Goal: Information Seeking & Learning: Learn about a topic

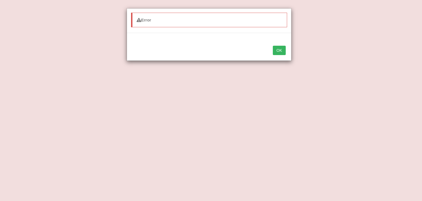
click at [278, 50] on button "OK" at bounding box center [279, 50] width 13 height 9
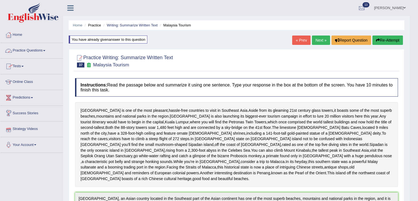
click at [36, 49] on link "Practice Questions" at bounding box center [31, 50] width 63 height 14
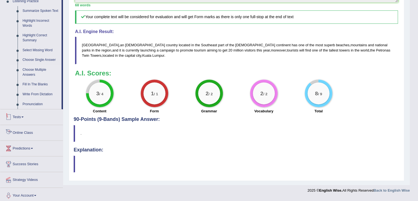
scroll to position [245, 0]
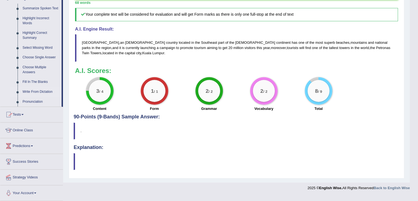
click at [36, 90] on link "Write From Dictation" at bounding box center [40, 92] width 41 height 10
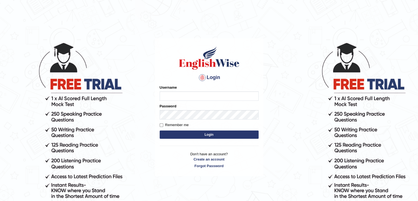
type input "alexa_"
click at [207, 133] on button "Login" at bounding box center [209, 134] width 99 height 8
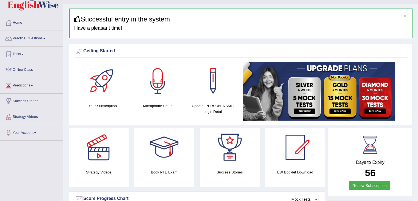
scroll to position [10, 0]
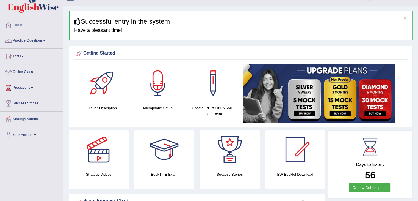
click at [34, 46] on link "Practice Questions" at bounding box center [31, 40] width 63 height 14
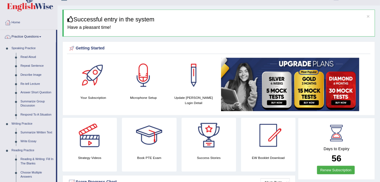
scroll to position [10, 0]
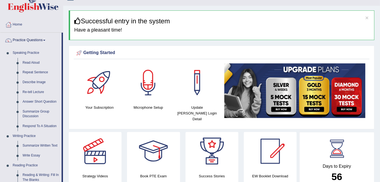
drag, startPoint x: 413, startPoint y: 0, endPoint x: 272, endPoint y: 21, distance: 142.5
click at [272, 21] on h3 "Successful entry in the system" at bounding box center [222, 21] width 296 height 7
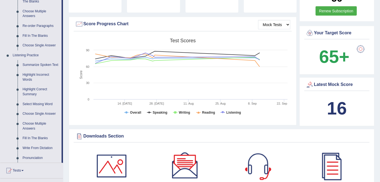
scroll to position [192, 0]
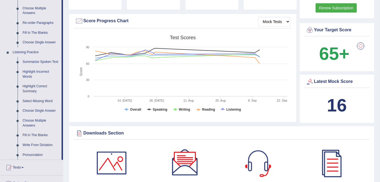
click at [42, 145] on link "Write From Dictation" at bounding box center [40, 145] width 41 height 10
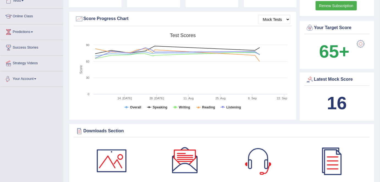
scroll to position [212, 0]
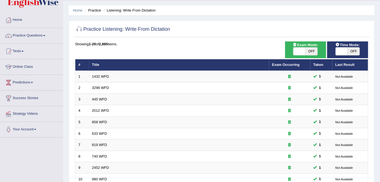
scroll to position [12, 0]
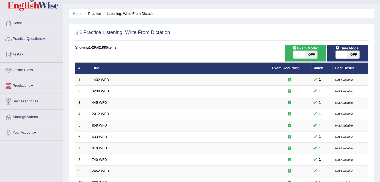
click at [311, 55] on span "OFF" at bounding box center [311, 55] width 12 height 8
checkbox input "true"
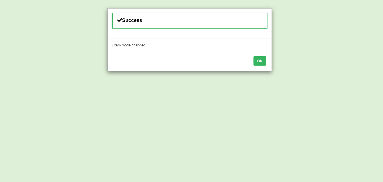
click at [259, 63] on button "OK" at bounding box center [260, 60] width 13 height 9
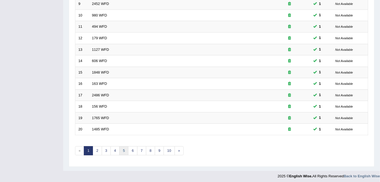
click at [119, 148] on link "5" at bounding box center [123, 150] width 9 height 9
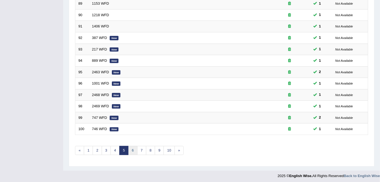
click at [135, 147] on link "6" at bounding box center [132, 150] width 9 height 9
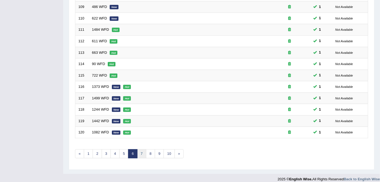
click at [140, 152] on link "7" at bounding box center [141, 153] width 9 height 9
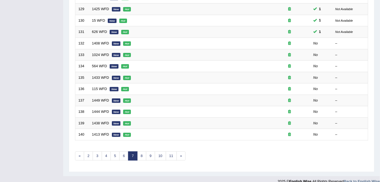
scroll to position [174, 0]
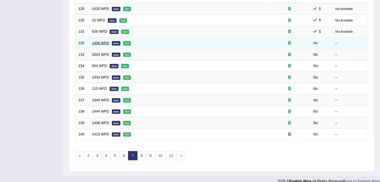
click at [102, 41] on link "1408 WFD" at bounding box center [100, 43] width 17 height 4
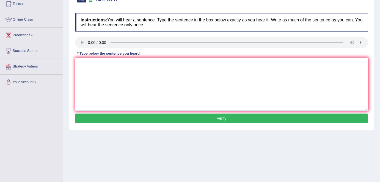
click at [95, 76] on textarea at bounding box center [221, 84] width 293 height 53
click at [82, 63] on textarea "th s wil mmet their neew teacher after the summer vacation." at bounding box center [221, 84] width 293 height 53
click at [88, 64] on textarea "The s wil mmet their neew teacher after the summer vacation." at bounding box center [221, 84] width 293 height 53
click at [107, 61] on textarea "The students wil mmet their neew teacher after the summer vacation." at bounding box center [221, 84] width 293 height 53
click at [111, 65] on textarea "The students will mmet their neew teacher after the summer vacation." at bounding box center [221, 84] width 293 height 53
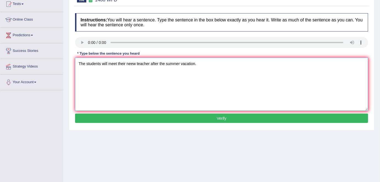
click at [131, 63] on textarea "The students will meet their neew teacher after the summer vacation." at bounding box center [221, 84] width 293 height 53
type textarea "The students will meet their new teacher after the summer vacation."
click at [131, 117] on button "Verify" at bounding box center [221, 118] width 293 height 9
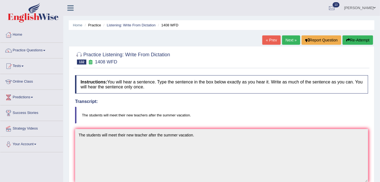
click at [290, 43] on link "Next »" at bounding box center [291, 39] width 18 height 9
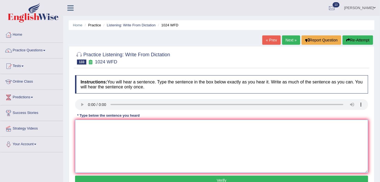
click at [89, 133] on textarea at bounding box center [221, 146] width 293 height 53
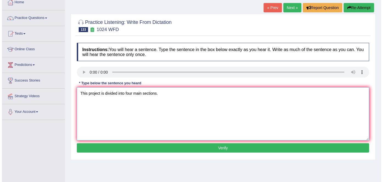
scroll to position [33, 0]
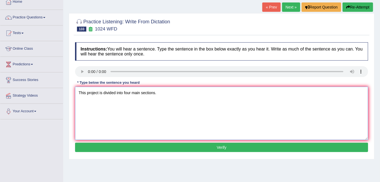
type textarea "This project is divided into four main sections."
click at [136, 147] on button "Verify" at bounding box center [221, 147] width 293 height 9
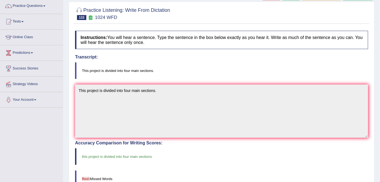
scroll to position [0, 0]
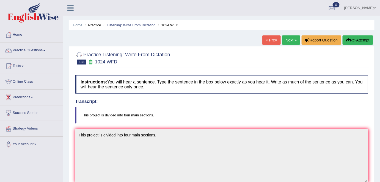
click at [286, 43] on link "Next »" at bounding box center [291, 39] width 18 height 9
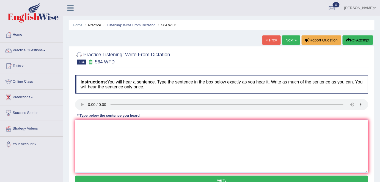
click at [95, 135] on textarea at bounding box center [221, 146] width 293 height 53
click at [94, 126] on textarea "When ling a product investigation and marketing are very crucial/" at bounding box center [221, 146] width 293 height 53
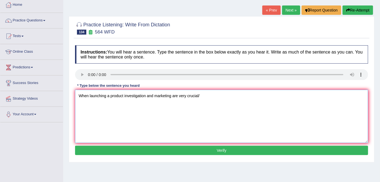
scroll to position [31, 0]
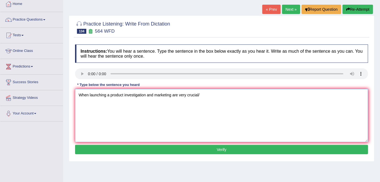
click at [212, 94] on textarea "When launching a product investigation and marketing are very crucial/" at bounding box center [221, 115] width 293 height 53
type textarea "When launching a product investigation and marketing are very crucial."
click at [186, 148] on button "Verify" at bounding box center [221, 149] width 293 height 9
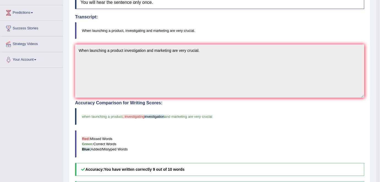
scroll to position [0, 0]
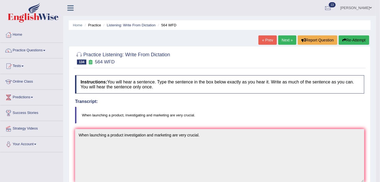
click at [286, 43] on link "Next »" at bounding box center [287, 39] width 18 height 9
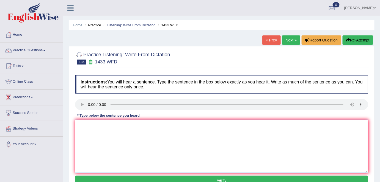
click at [100, 135] on textarea at bounding box center [221, 146] width 293 height 53
click at [93, 145] on textarea at bounding box center [221, 146] width 293 height 53
click at [93, 125] on textarea "A technilogy will create growth in the economy." at bounding box center [221, 146] width 293 height 53
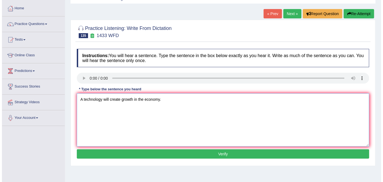
scroll to position [27, 0]
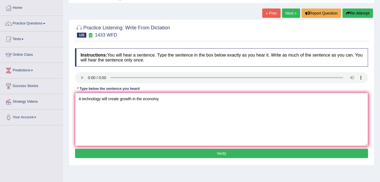
click at [82, 98] on textarea "A technology will create growth in the economy." at bounding box center [221, 119] width 293 height 53
type textarea "A great technology will create growth in the economy."
click at [142, 152] on button "Verify" at bounding box center [221, 153] width 293 height 9
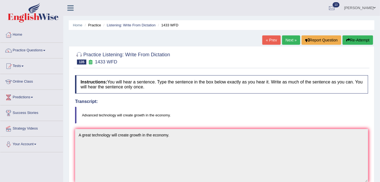
scroll to position [0, 0]
click at [288, 39] on link "Next »" at bounding box center [291, 39] width 18 height 9
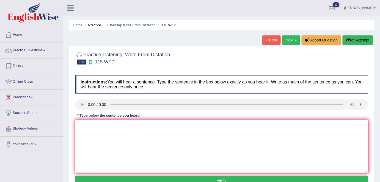
click at [89, 142] on textarea at bounding box center [221, 146] width 293 height 53
click at [80, 127] on textarea "every student has both the right and the ability to succeed." at bounding box center [221, 146] width 293 height 53
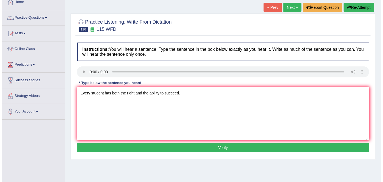
scroll to position [37, 0]
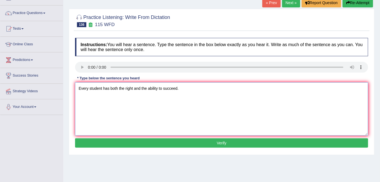
type textarea "Every student has both the right and the ability to succeed."
click at [140, 141] on button "Verify" at bounding box center [221, 142] width 293 height 9
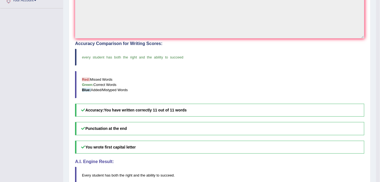
scroll to position [0, 0]
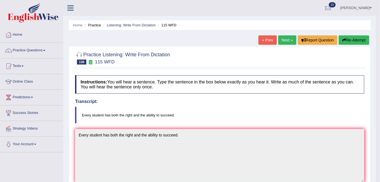
click at [285, 39] on link "Next »" at bounding box center [287, 39] width 18 height 9
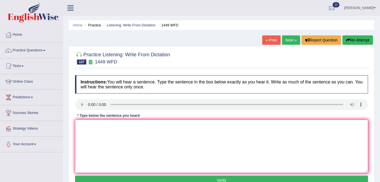
click at [93, 132] on textarea at bounding box center [221, 146] width 293 height 53
click at [84, 126] on textarea "May food crops requre a large amount of food, water adnfertilizer." at bounding box center [221, 146] width 293 height 53
click at [115, 125] on textarea "Many food crops requre a large amount of food, water adnfertilizer." at bounding box center [221, 146] width 293 height 53
click at [249, 123] on textarea "Many food crops require a large amount of food, water adnfertilizer." at bounding box center [221, 146] width 293 height 53
click at [179, 125] on textarea "Many food crops require a large amount of food, water adnfertilizer." at bounding box center [221, 146] width 293 height 53
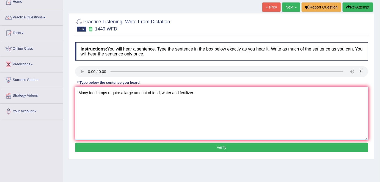
scroll to position [34, 0]
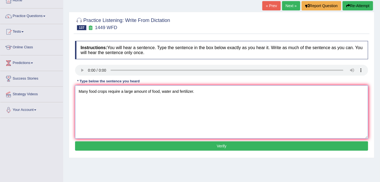
type textarea "Many food crops require a large amount of food, water and fertilizer."
click at [214, 147] on button "Verify" at bounding box center [221, 145] width 293 height 9
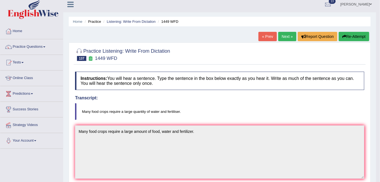
scroll to position [0, 0]
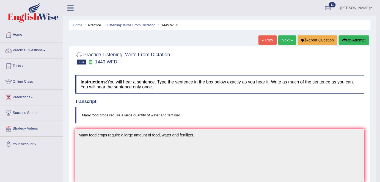
click at [290, 40] on link "Next »" at bounding box center [287, 39] width 18 height 9
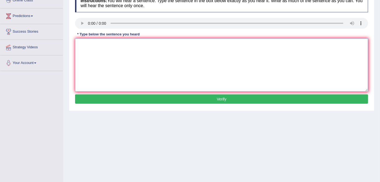
click at [85, 53] on textarea at bounding box center [221, 64] width 293 height 53
click at [81, 46] on textarea "In t has changed the way people study today." at bounding box center [221, 64] width 293 height 53
click at [100, 43] on textarea "Information t has changed the way people study today." at bounding box center [221, 64] width 293 height 53
type textarea "Information technology has changed the way people study today."
click at [171, 97] on button "Verify" at bounding box center [221, 98] width 293 height 9
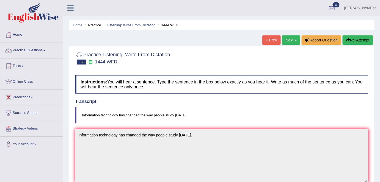
click at [291, 41] on link "Next »" at bounding box center [291, 39] width 18 height 9
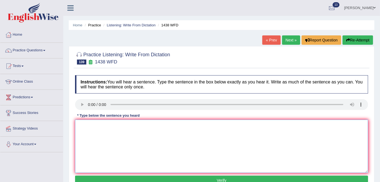
click at [88, 133] on textarea at bounding box center [221, 146] width 293 height 53
click at [153, 125] on textarea "Students are advised that all the lectures to day have been cancelled." at bounding box center [221, 146] width 293 height 53
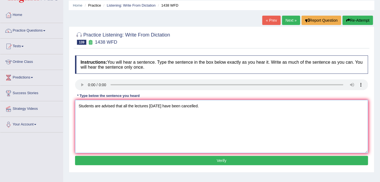
scroll to position [25, 0]
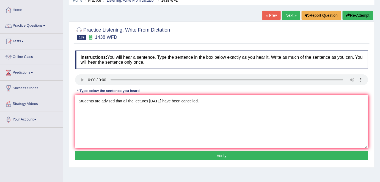
type textarea "Students are advised that all the lectures [DATE] have been cancelled."
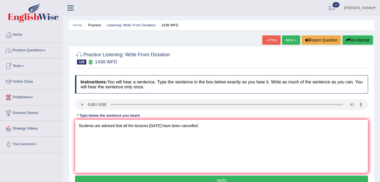
click at [36, 50] on link "Practice Questions" at bounding box center [31, 50] width 63 height 14
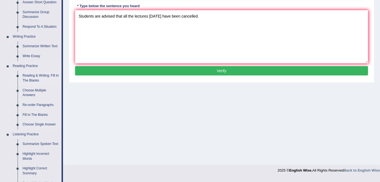
scroll to position [110, 0]
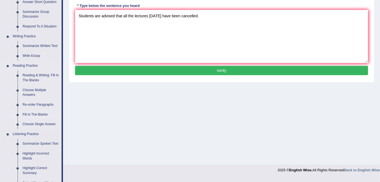
click at [36, 114] on link "Fill In The Blanks" at bounding box center [40, 115] width 41 height 10
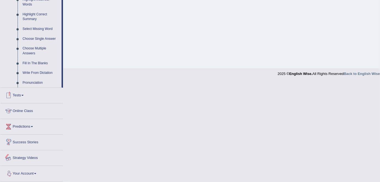
scroll to position [230, 0]
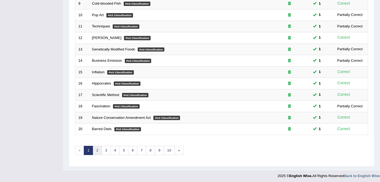
click at [97, 147] on link "2" at bounding box center [97, 150] width 9 height 9
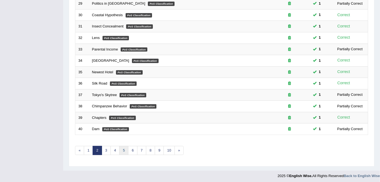
click at [125, 147] on link "5" at bounding box center [123, 150] width 9 height 9
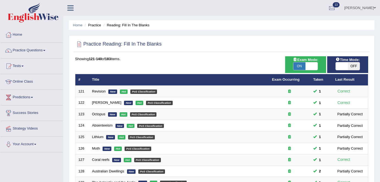
scroll to position [179, 0]
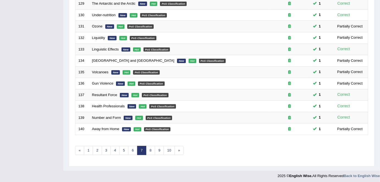
click at [149, 151] on link "8" at bounding box center [150, 150] width 9 height 9
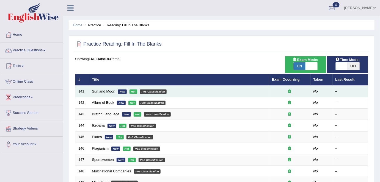
click at [101, 90] on link "Sun and Moon" at bounding box center [103, 91] width 23 height 4
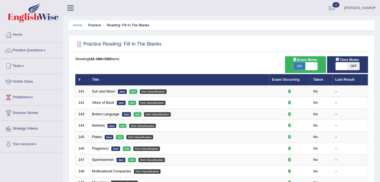
click at [353, 65] on span "OFF" at bounding box center [353, 66] width 12 height 8
checkbox input "true"
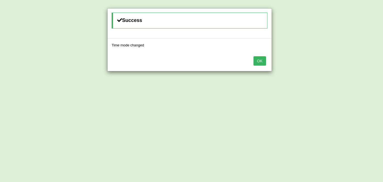
click at [262, 63] on button "OK" at bounding box center [260, 60] width 13 height 9
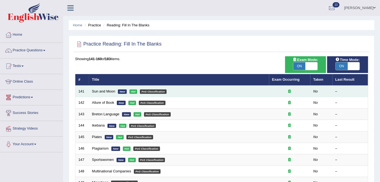
click at [106, 93] on td "Sun and Moon New Hot PoS Classification" at bounding box center [179, 92] width 180 height 12
click at [105, 92] on link "Sun and Moon" at bounding box center [103, 91] width 23 height 4
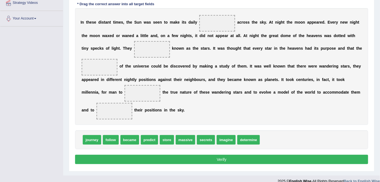
scroll to position [127, 0]
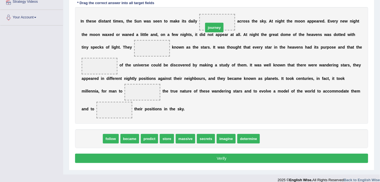
drag, startPoint x: 96, startPoint y: 139, endPoint x: 217, endPoint y: 26, distance: 165.8
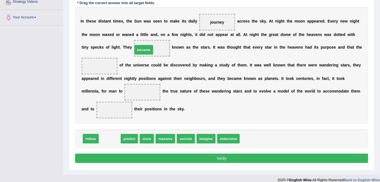
drag, startPoint x: 110, startPoint y: 138, endPoint x: 145, endPoint y: 48, distance: 96.4
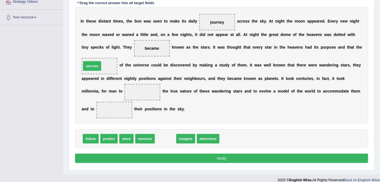
drag, startPoint x: 164, startPoint y: 137, endPoint x: 91, endPoint y: 65, distance: 102.9
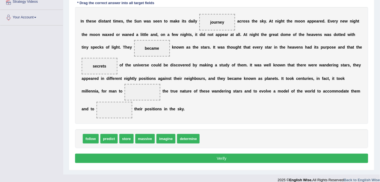
scroll to position [132, 0]
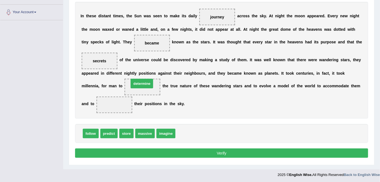
drag, startPoint x: 185, startPoint y: 133, endPoint x: 139, endPoint y: 84, distance: 68.2
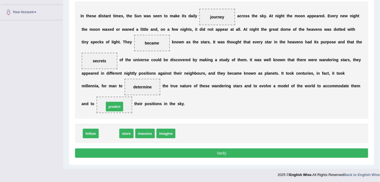
drag, startPoint x: 109, startPoint y: 130, endPoint x: 115, endPoint y: 103, distance: 27.8
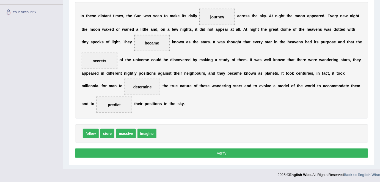
click at [137, 150] on button "Verify" at bounding box center [221, 153] width 293 height 9
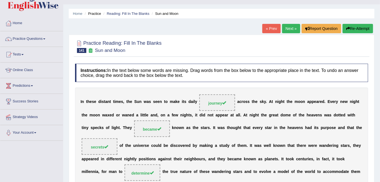
scroll to position [11, 0]
click at [289, 26] on link "Next »" at bounding box center [291, 28] width 18 height 9
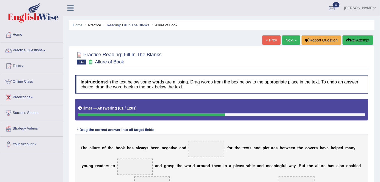
click at [361, 39] on button "Re-Attempt" at bounding box center [357, 39] width 30 height 9
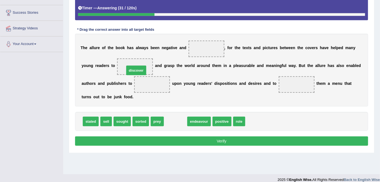
drag, startPoint x: 172, startPoint y: 119, endPoint x: 133, endPoint y: 68, distance: 64.7
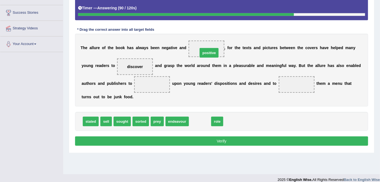
drag, startPoint x: 198, startPoint y: 119, endPoint x: 200, endPoint y: 46, distance: 72.6
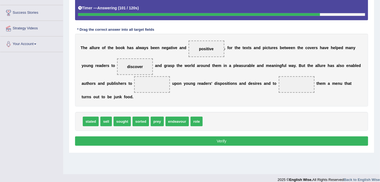
drag, startPoint x: 100, startPoint y: 122, endPoint x: 135, endPoint y: 92, distance: 45.9
click at [135, 92] on div "Instructions: In the text below some words are missing. Drag words from the box…" at bounding box center [222, 61] width 296 height 178
drag, startPoint x: 104, startPoint y: 121, endPoint x: 149, endPoint y: 90, distance: 55.2
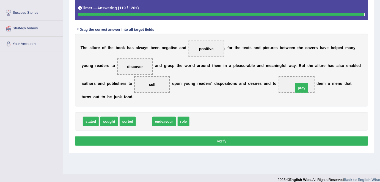
drag, startPoint x: 146, startPoint y: 121, endPoint x: 304, endPoint y: 88, distance: 160.9
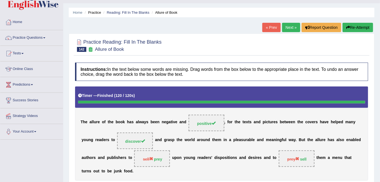
scroll to position [12, 0]
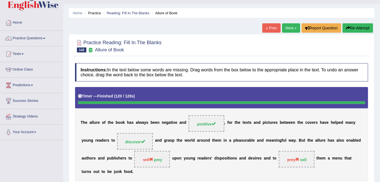
click at [289, 30] on link "Next »" at bounding box center [291, 27] width 18 height 9
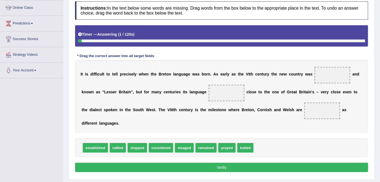
scroll to position [74, 0]
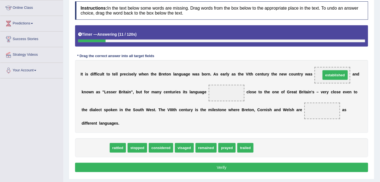
drag, startPoint x: 93, startPoint y: 147, endPoint x: 332, endPoint y: 75, distance: 250.3
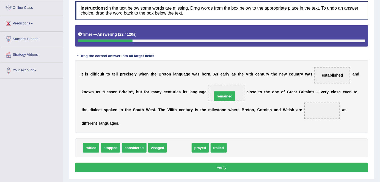
drag, startPoint x: 171, startPoint y: 149, endPoint x: 214, endPoint y: 96, distance: 68.2
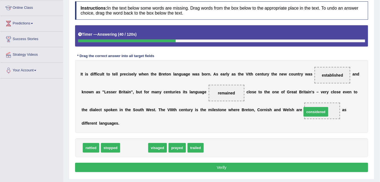
drag, startPoint x: 137, startPoint y: 147, endPoint x: 318, endPoint y: 111, distance: 185.1
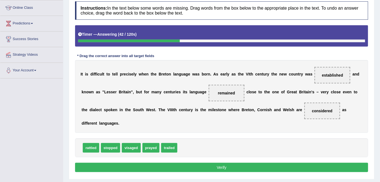
click at [280, 165] on button "Verify" at bounding box center [221, 167] width 293 height 9
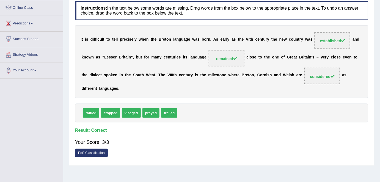
scroll to position [0, 0]
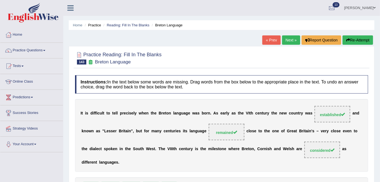
click at [287, 39] on link "Next »" at bounding box center [291, 39] width 18 height 9
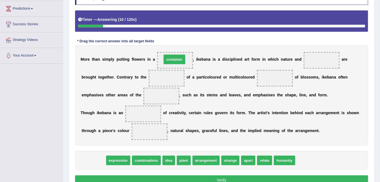
drag, startPoint x: 94, startPoint y: 159, endPoint x: 175, endPoint y: 58, distance: 129.4
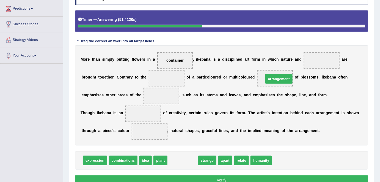
drag, startPoint x: 185, startPoint y: 158, endPoint x: 280, endPoint y: 76, distance: 125.7
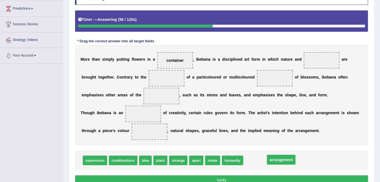
drag, startPoint x: 280, startPoint y: 76, endPoint x: 285, endPoint y: 158, distance: 82.0
click at [253, 160] on span "arrangement" at bounding box center [258, 161] width 27 height 10
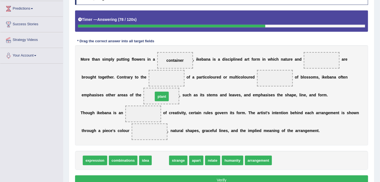
drag, startPoint x: 160, startPoint y: 160, endPoint x: 162, endPoint y: 96, distance: 63.7
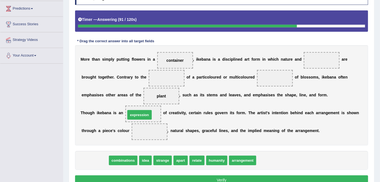
drag, startPoint x: 89, startPoint y: 161, endPoint x: 133, endPoint y: 115, distance: 63.9
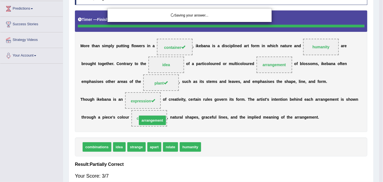
drag, startPoint x: 214, startPoint y: 160, endPoint x: 150, endPoint y: 133, distance: 69.2
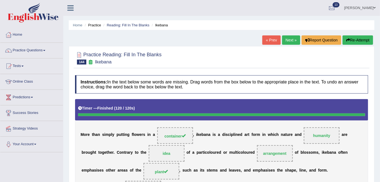
click at [360, 42] on button "Re-Attempt" at bounding box center [357, 39] width 30 height 9
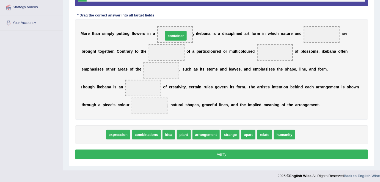
drag, startPoint x: 90, startPoint y: 134, endPoint x: 172, endPoint y: 35, distance: 128.5
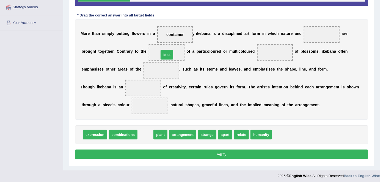
drag, startPoint x: 145, startPoint y: 131, endPoint x: 167, endPoint y: 49, distance: 84.9
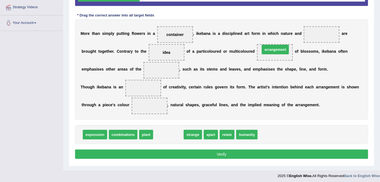
drag, startPoint x: 163, startPoint y: 136, endPoint x: 270, endPoint y: 51, distance: 136.8
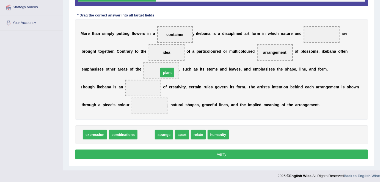
drag, startPoint x: 144, startPoint y: 133, endPoint x: 165, endPoint y: 71, distance: 65.6
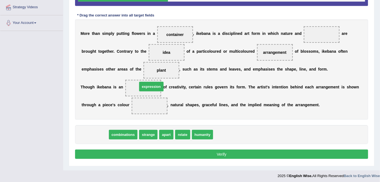
drag, startPoint x: 99, startPoint y: 135, endPoint x: 154, endPoint y: 86, distance: 73.2
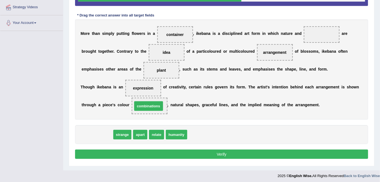
drag, startPoint x: 105, startPoint y: 134, endPoint x: 157, endPoint y: 106, distance: 58.8
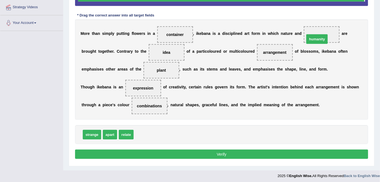
drag, startPoint x: 144, startPoint y: 133, endPoint x: 320, endPoint y: 33, distance: 202.4
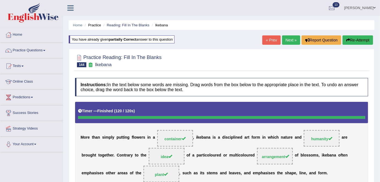
click at [292, 37] on link "Next »" at bounding box center [291, 39] width 18 height 9
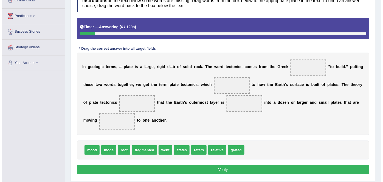
scroll to position [82, 0]
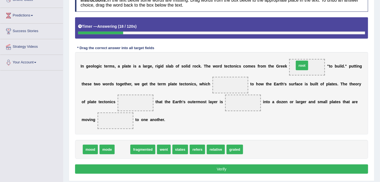
drag, startPoint x: 121, startPoint y: 149, endPoint x: 297, endPoint y: 65, distance: 194.9
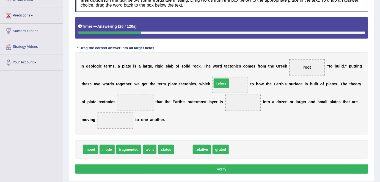
drag, startPoint x: 182, startPoint y: 149, endPoint x: 221, endPoint y: 83, distance: 76.7
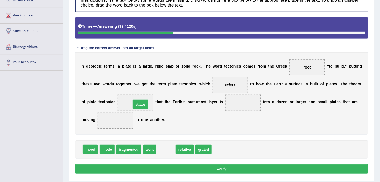
drag, startPoint x: 163, startPoint y: 146, endPoint x: 137, endPoint y: 99, distance: 53.9
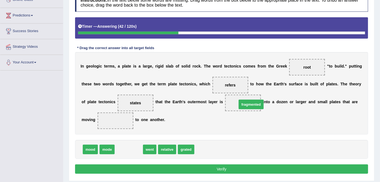
drag, startPoint x: 129, startPoint y: 148, endPoint x: 251, endPoint y: 103, distance: 129.3
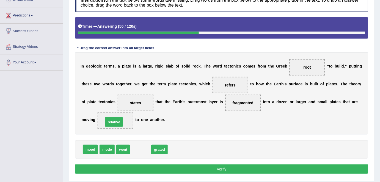
drag, startPoint x: 143, startPoint y: 149, endPoint x: 116, endPoint y: 121, distance: 38.8
click at [126, 168] on button "Verify" at bounding box center [221, 169] width 293 height 9
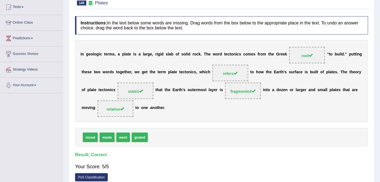
scroll to position [0, 0]
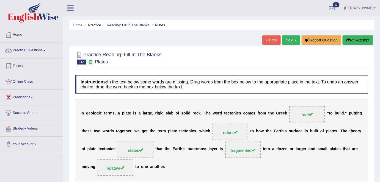
click at [288, 41] on link "Next »" at bounding box center [291, 39] width 18 height 9
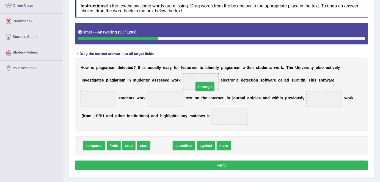
drag, startPoint x: 165, startPoint y: 143, endPoint x: 208, endPoint y: 84, distance: 73.6
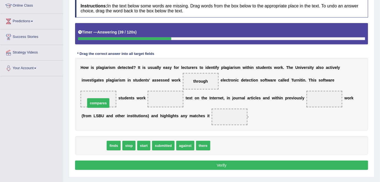
drag, startPoint x: 100, startPoint y: 144, endPoint x: 104, endPoint y: 99, distance: 45.2
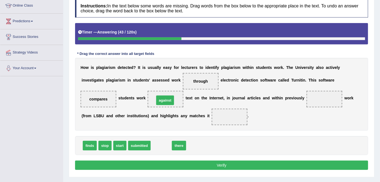
drag, startPoint x: 160, startPoint y: 143, endPoint x: 164, endPoint y: 97, distance: 45.8
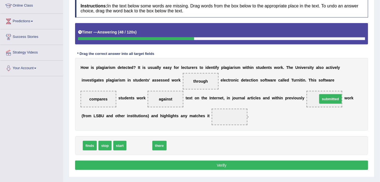
drag, startPoint x: 143, startPoint y: 144, endPoint x: 332, endPoint y: 97, distance: 193.9
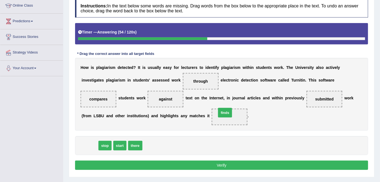
drag, startPoint x: 87, startPoint y: 147, endPoint x: 222, endPoint y: 114, distance: 139.4
click at [210, 162] on button "Verify" at bounding box center [221, 165] width 293 height 9
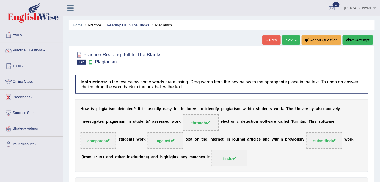
click at [288, 40] on link "Next »" at bounding box center [291, 39] width 18 height 9
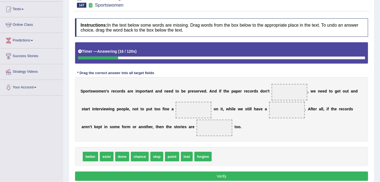
scroll to position [75, 0]
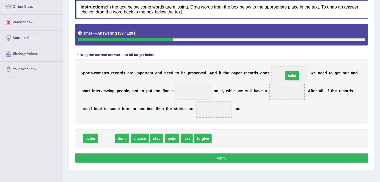
drag, startPoint x: 109, startPoint y: 136, endPoint x: 294, endPoint y: 73, distance: 195.4
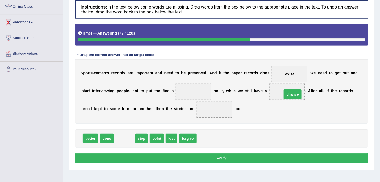
drag, startPoint x: 124, startPoint y: 135, endPoint x: 292, endPoint y: 90, distance: 174.0
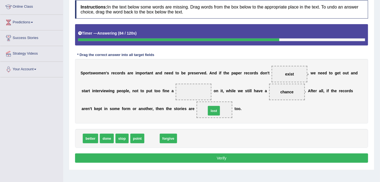
drag, startPoint x: 153, startPoint y: 137, endPoint x: 215, endPoint y: 109, distance: 67.6
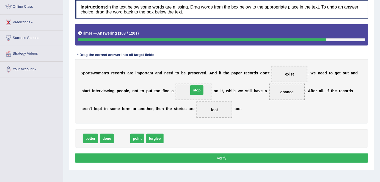
drag, startPoint x: 121, startPoint y: 138, endPoint x: 194, endPoint y: 90, distance: 87.2
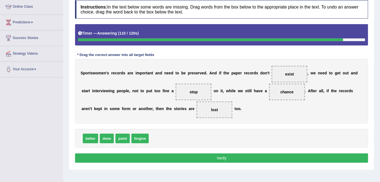
click at [188, 155] on button "Verify" at bounding box center [221, 158] width 293 height 9
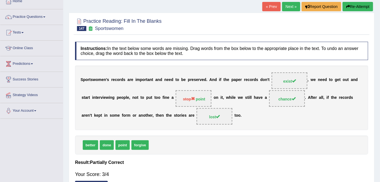
scroll to position [0, 0]
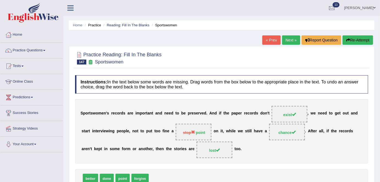
click at [285, 43] on link "Next »" at bounding box center [291, 39] width 18 height 9
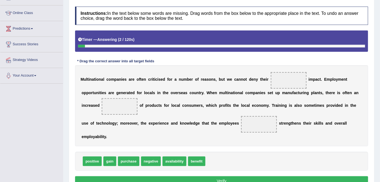
scroll to position [70, 0]
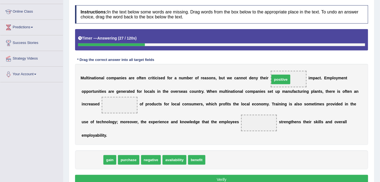
drag, startPoint x: 93, startPoint y: 158, endPoint x: 281, endPoint y: 78, distance: 204.9
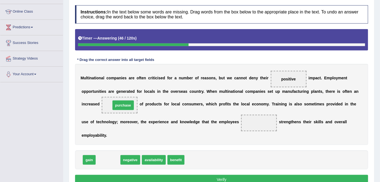
drag, startPoint x: 110, startPoint y: 159, endPoint x: 125, endPoint y: 105, distance: 56.4
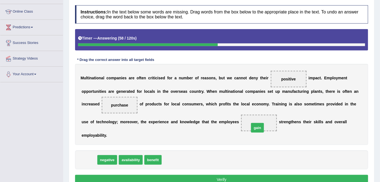
drag, startPoint x: 87, startPoint y: 155, endPoint x: 255, endPoint y: 123, distance: 171.0
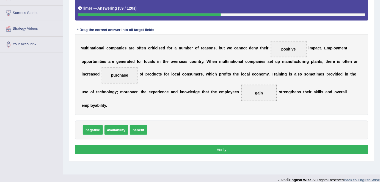
scroll to position [100, 0]
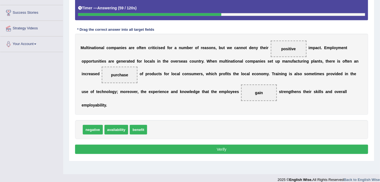
click at [237, 149] on button "Verify" at bounding box center [221, 149] width 293 height 9
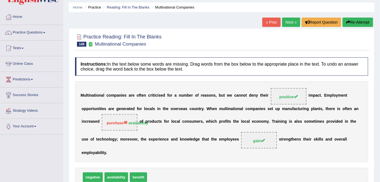
scroll to position [0, 0]
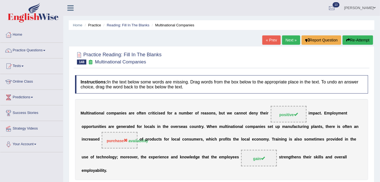
click at [290, 43] on link "Next »" at bounding box center [291, 39] width 18 height 9
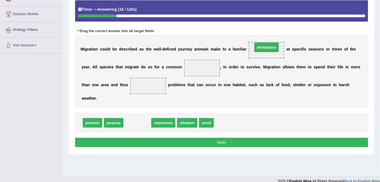
drag, startPoint x: 136, startPoint y: 123, endPoint x: 265, endPoint y: 48, distance: 149.4
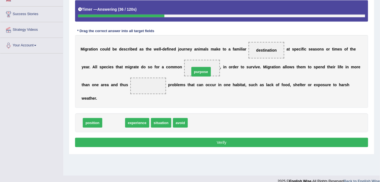
drag, startPoint x: 109, startPoint y: 123, endPoint x: 197, endPoint y: 70, distance: 102.9
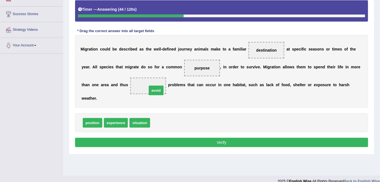
drag, startPoint x: 160, startPoint y: 124, endPoint x: 156, endPoint y: 87, distance: 37.8
click at [177, 141] on button "Verify" at bounding box center [221, 142] width 293 height 9
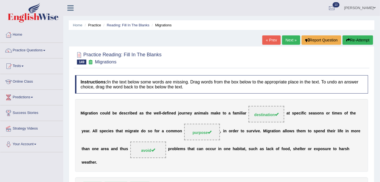
click at [290, 38] on link "Next »" at bounding box center [291, 39] width 18 height 9
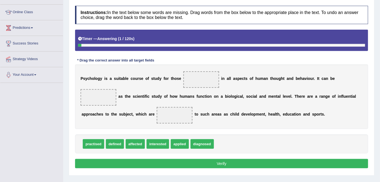
scroll to position [69, 0]
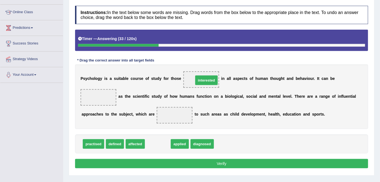
drag, startPoint x: 159, startPoint y: 142, endPoint x: 207, endPoint y: 77, distance: 81.0
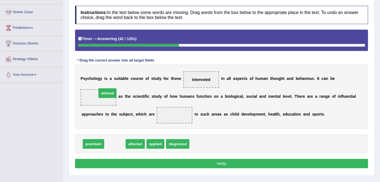
drag, startPoint x: 111, startPoint y: 143, endPoint x: 101, endPoint y: 94, distance: 50.5
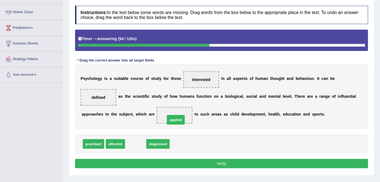
drag, startPoint x: 132, startPoint y: 142, endPoint x: 172, endPoint y: 117, distance: 47.3
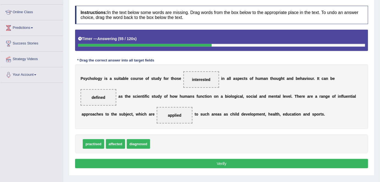
click at [181, 163] on button "Verify" at bounding box center [221, 163] width 293 height 9
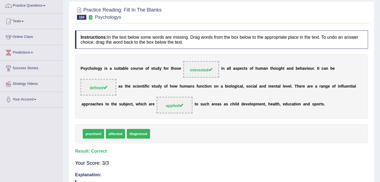
scroll to position [0, 0]
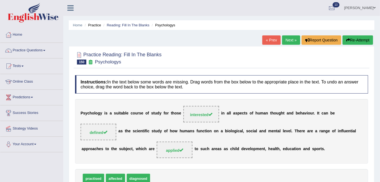
click at [291, 40] on link "Next »" at bounding box center [291, 39] width 18 height 9
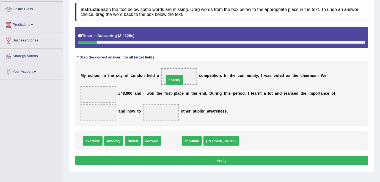
drag, startPoint x: 168, startPoint y: 139, endPoint x: 171, endPoint y: 78, distance: 61.3
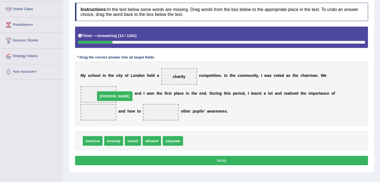
drag, startPoint x: 193, startPoint y: 141, endPoint x: 102, endPoint y: 95, distance: 102.8
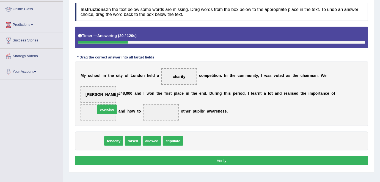
drag, startPoint x: 92, startPoint y: 139, endPoint x: 106, endPoint y: 108, distance: 34.7
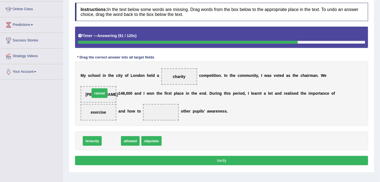
drag, startPoint x: 111, startPoint y: 141, endPoint x: 99, endPoint y: 94, distance: 48.7
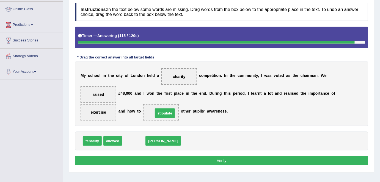
drag, startPoint x: 135, startPoint y: 141, endPoint x: 165, endPoint y: 113, distance: 40.6
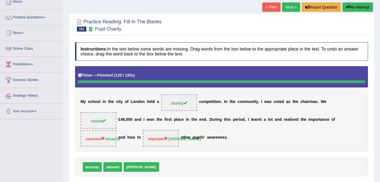
scroll to position [31, 0]
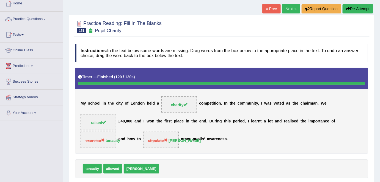
click at [356, 7] on button "Re-Attempt" at bounding box center [357, 8] width 30 height 9
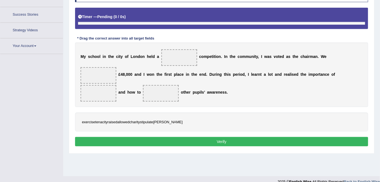
scroll to position [98, 0]
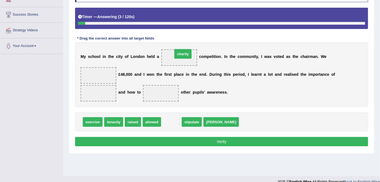
drag, startPoint x: 171, startPoint y: 118, endPoint x: 182, endPoint y: 50, distance: 69.0
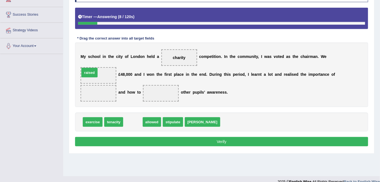
drag, startPoint x: 132, startPoint y: 120, endPoint x: 91, endPoint y: 75, distance: 60.9
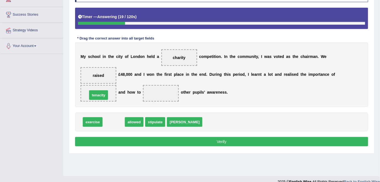
drag, startPoint x: 112, startPoint y: 119, endPoint x: 97, endPoint y: 92, distance: 30.9
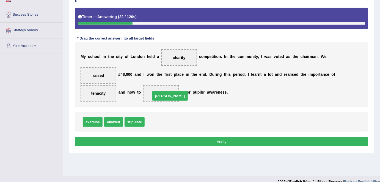
drag, startPoint x: 153, startPoint y: 121, endPoint x: 159, endPoint y: 94, distance: 27.1
click at [162, 142] on button "Verify" at bounding box center [221, 141] width 293 height 9
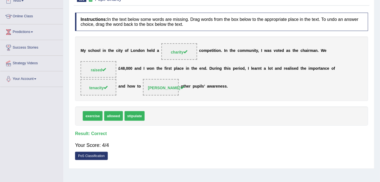
scroll to position [0, 0]
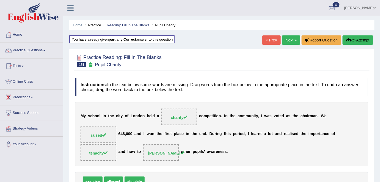
click at [289, 36] on link "Next »" at bounding box center [291, 39] width 18 height 9
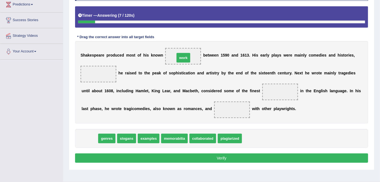
drag, startPoint x: 92, startPoint y: 138, endPoint x: 189, endPoint y: 57, distance: 126.5
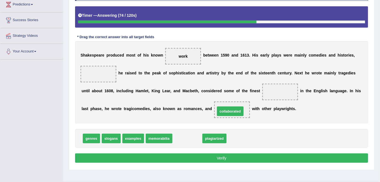
drag, startPoint x: 188, startPoint y: 135, endPoint x: 231, endPoint y: 107, distance: 50.9
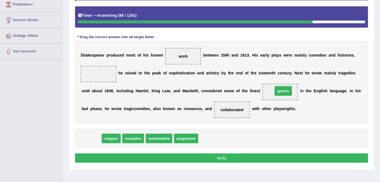
drag, startPoint x: 89, startPoint y: 139, endPoint x: 280, endPoint y: 91, distance: 197.3
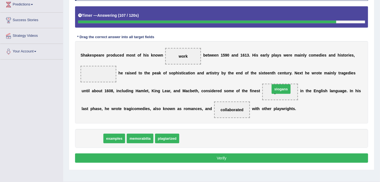
drag, startPoint x: 94, startPoint y: 140, endPoint x: 283, endPoint y: 90, distance: 195.6
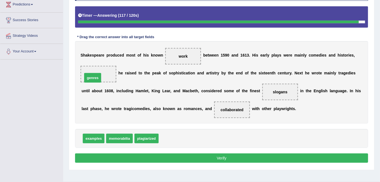
drag, startPoint x: 166, startPoint y: 139, endPoint x: 91, endPoint y: 77, distance: 97.0
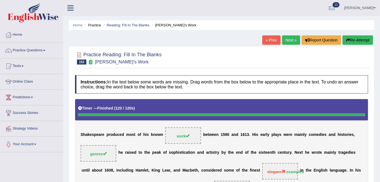
click at [286, 41] on link "Next »" at bounding box center [291, 39] width 18 height 9
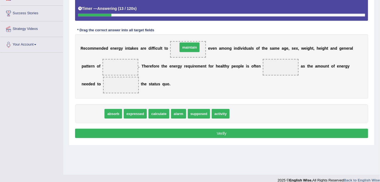
drag, startPoint x: 92, startPoint y: 111, endPoint x: 195, endPoint y: 41, distance: 124.4
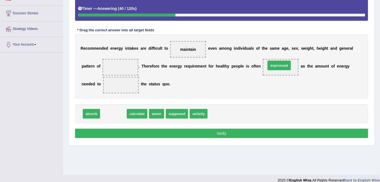
drag, startPoint x: 117, startPoint y: 113, endPoint x: 283, endPoint y: 63, distance: 173.4
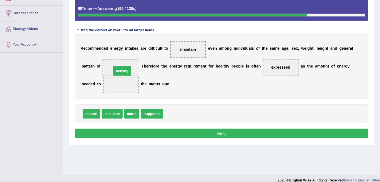
drag, startPoint x: 177, startPoint y: 114, endPoint x: 125, endPoint y: 71, distance: 67.3
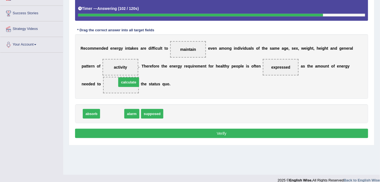
drag, startPoint x: 116, startPoint y: 115, endPoint x: 131, endPoint y: 83, distance: 34.9
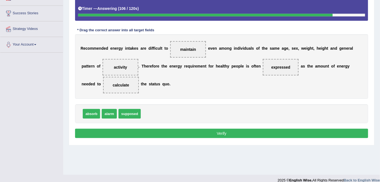
click at [141, 134] on button "Verify" at bounding box center [221, 133] width 293 height 9
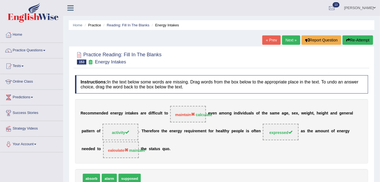
click at [294, 41] on link "Next »" at bounding box center [291, 39] width 18 height 9
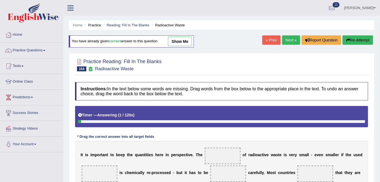
click at [290, 40] on link "Next »" at bounding box center [291, 39] width 18 height 9
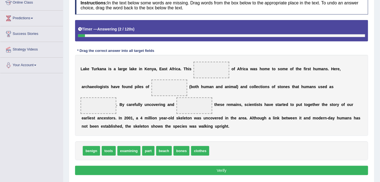
scroll to position [80, 0]
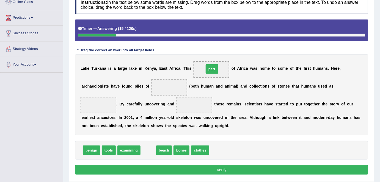
drag, startPoint x: 150, startPoint y: 150, endPoint x: 213, endPoint y: 69, distance: 102.9
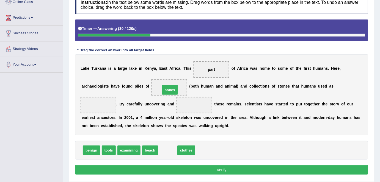
drag, startPoint x: 169, startPoint y: 149, endPoint x: 171, endPoint y: 87, distance: 62.1
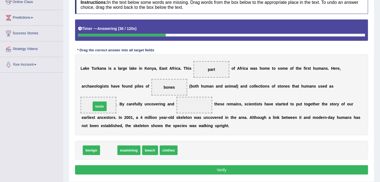
drag, startPoint x: 105, startPoint y: 150, endPoint x: 96, endPoint y: 105, distance: 45.1
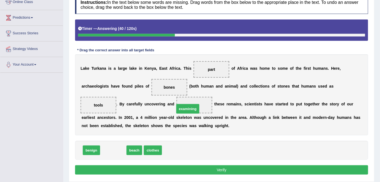
drag, startPoint x: 118, startPoint y: 152, endPoint x: 194, endPoint y: 110, distance: 86.6
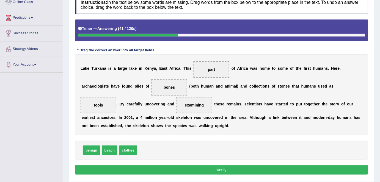
click at [184, 169] on button "Verify" at bounding box center [221, 169] width 293 height 9
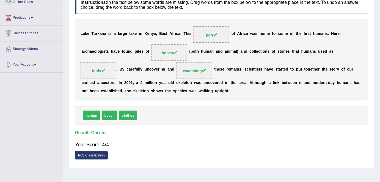
scroll to position [0, 0]
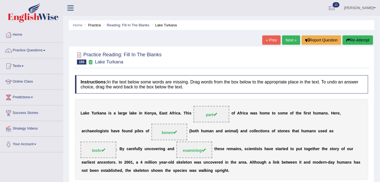
click at [286, 37] on link "Next »" at bounding box center [291, 39] width 18 height 9
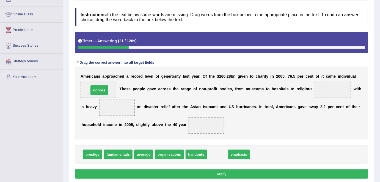
drag, startPoint x: 215, startPoint y: 152, endPoint x: 97, endPoint y: 87, distance: 134.5
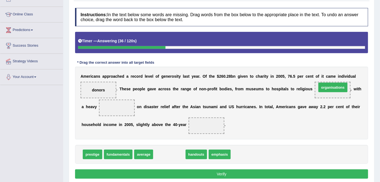
drag, startPoint x: 170, startPoint y: 153, endPoint x: 333, endPoint y: 86, distance: 176.9
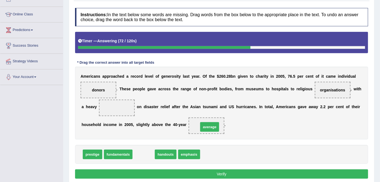
drag, startPoint x: 143, startPoint y: 154, endPoint x: 209, endPoint y: 126, distance: 71.8
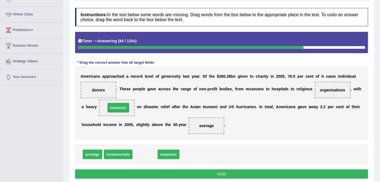
drag, startPoint x: 139, startPoint y: 155, endPoint x: 111, endPoint y: 108, distance: 54.2
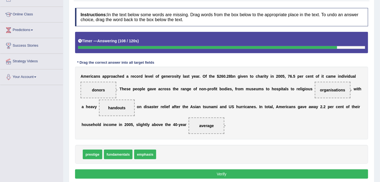
scroll to position [106, 0]
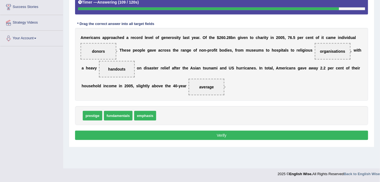
click at [111, 138] on button "Verify" at bounding box center [221, 135] width 293 height 9
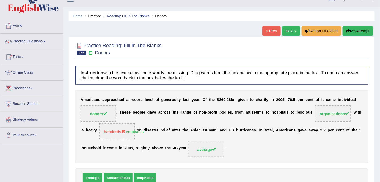
scroll to position [8, 0]
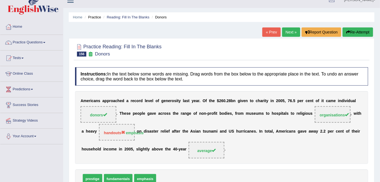
click at [294, 29] on link "Next »" at bounding box center [291, 31] width 18 height 9
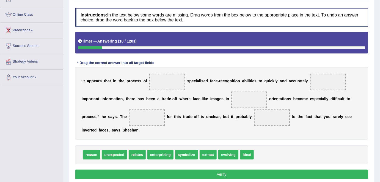
scroll to position [67, 0]
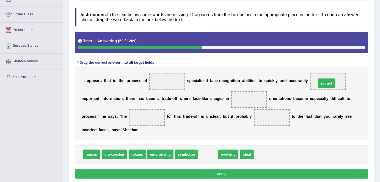
drag, startPoint x: 207, startPoint y: 152, endPoint x: 325, endPoint y: 80, distance: 138.5
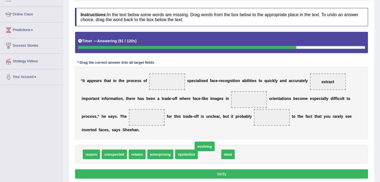
drag, startPoint x: 203, startPoint y: 154, endPoint x: 198, endPoint y: 146, distance: 9.4
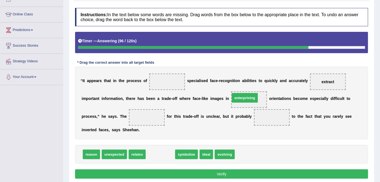
drag, startPoint x: 159, startPoint y: 150, endPoint x: 243, endPoint y: 94, distance: 101.4
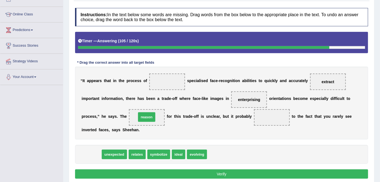
drag, startPoint x: 94, startPoint y: 152, endPoint x: 150, endPoint y: 115, distance: 66.7
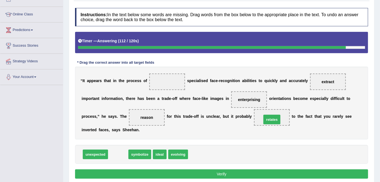
drag, startPoint x: 121, startPoint y: 155, endPoint x: 274, endPoint y: 119, distance: 157.5
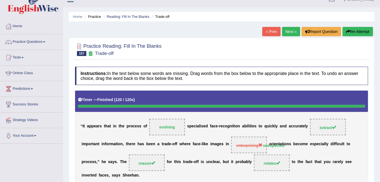
scroll to position [7, 0]
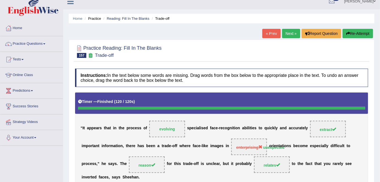
click at [359, 31] on button "Re-Attempt" at bounding box center [357, 33] width 30 height 9
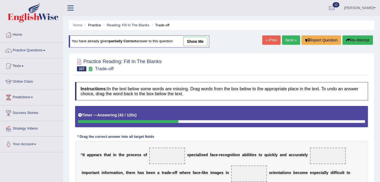
click at [291, 40] on link "Next »" at bounding box center [291, 39] width 18 height 9
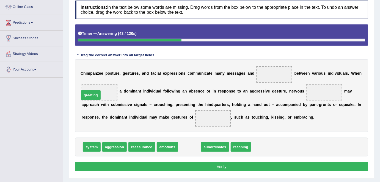
drag, startPoint x: 190, startPoint y: 143, endPoint x: 94, endPoint y: 91, distance: 109.5
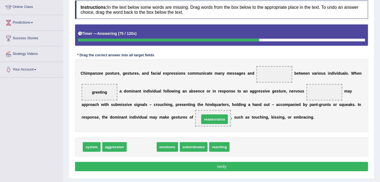
drag, startPoint x: 132, startPoint y: 145, endPoint x: 205, endPoint y: 117, distance: 77.8
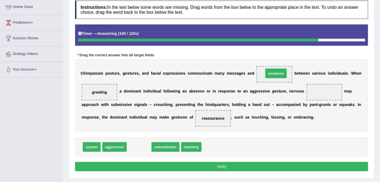
drag, startPoint x: 136, startPoint y: 145, endPoint x: 273, endPoint y: 72, distance: 155.2
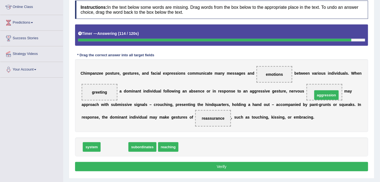
drag, startPoint x: 242, startPoint y: 120, endPoint x: 324, endPoint y: 90, distance: 87.4
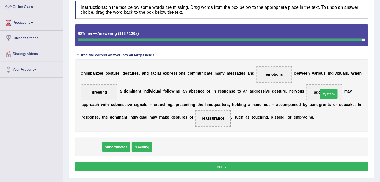
drag, startPoint x: 85, startPoint y: 146, endPoint x: 310, endPoint y: 98, distance: 229.9
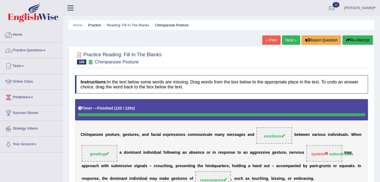
click at [28, 46] on link "Practice Questions" at bounding box center [31, 50] width 63 height 14
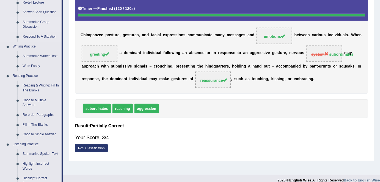
scroll to position [150, 0]
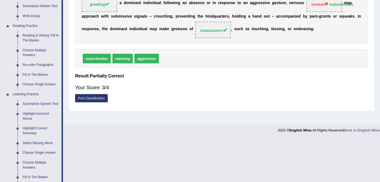
click at [39, 63] on link "Re-order Paragraphs" at bounding box center [40, 65] width 41 height 10
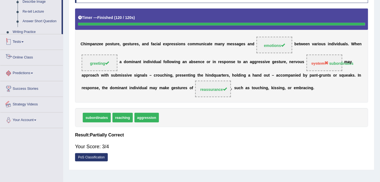
scroll to position [106, 0]
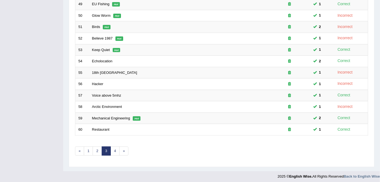
scroll to position [179, 0]
click at [111, 150] on link "4" at bounding box center [114, 150] width 9 height 9
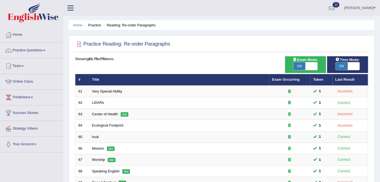
click at [297, 63] on span "ON" at bounding box center [299, 66] width 12 height 8
checkbox input "false"
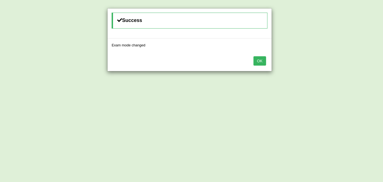
click at [262, 60] on button "OK" at bounding box center [260, 60] width 13 height 9
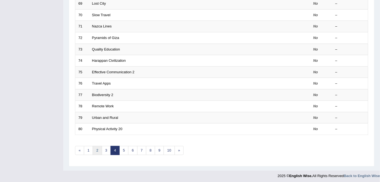
click at [97, 146] on link "2" at bounding box center [97, 150] width 9 height 9
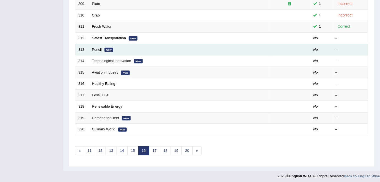
click at [105, 44] on td "Pencil New" at bounding box center [179, 50] width 180 height 12
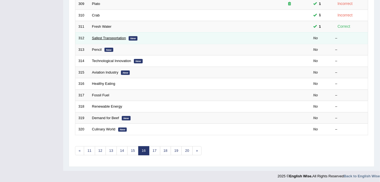
click at [102, 36] on link "Safest Transportation" at bounding box center [109, 38] width 34 height 4
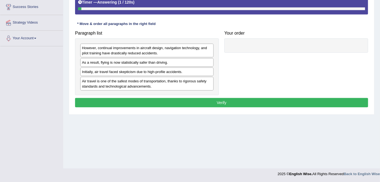
scroll to position [106, 0]
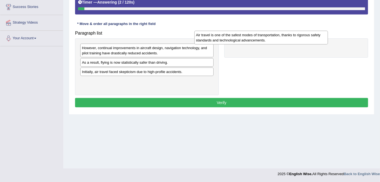
drag, startPoint x: 189, startPoint y: 79, endPoint x: 303, endPoint y: 34, distance: 122.8
click at [303, 34] on div "Air travel is one of the safest modes of transportation, thanks to rigorous saf…" at bounding box center [260, 38] width 133 height 14
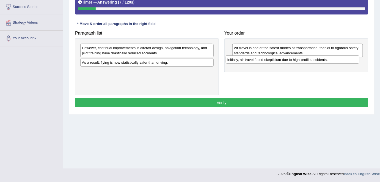
drag, startPoint x: 159, startPoint y: 70, endPoint x: 304, endPoint y: 59, distance: 145.8
click at [304, 59] on div "Initially, air travel faced skepticism due to high-profile accidents." at bounding box center [292, 59] width 133 height 9
click at [140, 62] on div "As a result, flying is now statistically safer than driving." at bounding box center [146, 62] width 133 height 9
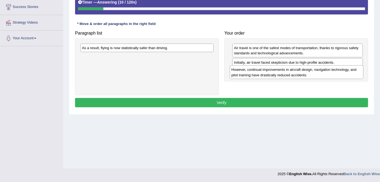
drag, startPoint x: 145, startPoint y: 49, endPoint x: 295, endPoint y: 71, distance: 151.6
click at [295, 71] on div "However, continual improvements in aircraft design, navigation technology, and …" at bounding box center [296, 72] width 133 height 14
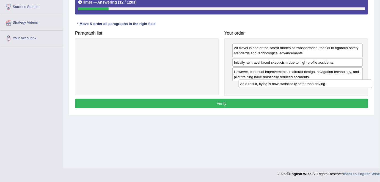
drag, startPoint x: 128, startPoint y: 46, endPoint x: 263, endPoint y: 91, distance: 142.7
click at [286, 82] on div "As a result, flying is now statistically safer than driving." at bounding box center [304, 84] width 133 height 9
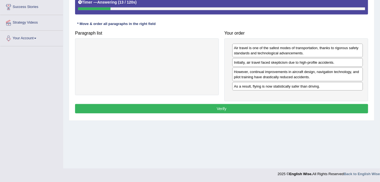
click at [236, 104] on button "Verify" at bounding box center [221, 108] width 293 height 9
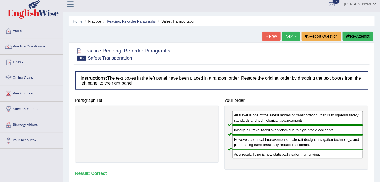
scroll to position [0, 0]
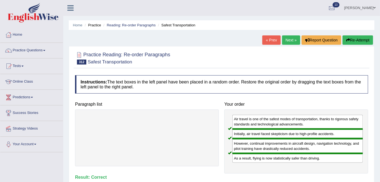
click at [289, 42] on link "Next »" at bounding box center [291, 39] width 18 height 9
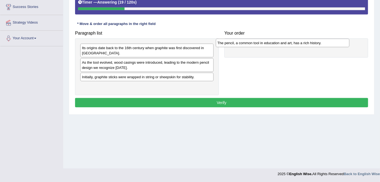
drag, startPoint x: 171, startPoint y: 43, endPoint x: 300, endPoint y: 40, distance: 128.9
click at [300, 40] on div "The pencil, a common tool in education and art, has a rich history." at bounding box center [282, 43] width 133 height 9
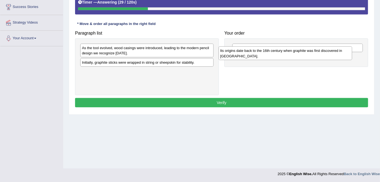
drag, startPoint x: 141, startPoint y: 48, endPoint x: 279, endPoint y: 51, distance: 137.7
click at [279, 51] on div "Its origins date back to the 16th century when graphite was first discovered in…" at bounding box center [284, 53] width 133 height 14
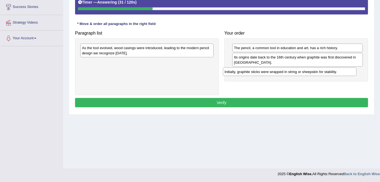
drag, startPoint x: 101, startPoint y: 64, endPoint x: 244, endPoint y: 74, distance: 142.9
click at [244, 74] on div "Initially, graphite sticks were wrapped in string or sheepskin for stability." at bounding box center [289, 72] width 133 height 9
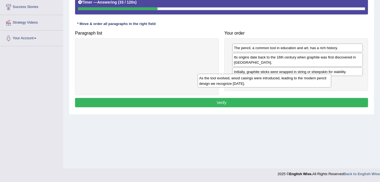
drag, startPoint x: 158, startPoint y: 49, endPoint x: 276, endPoint y: 80, distance: 121.2
click at [276, 80] on div "As the tool evolved, wood casings were introduced, leading to the modern pencil…" at bounding box center [263, 81] width 133 height 14
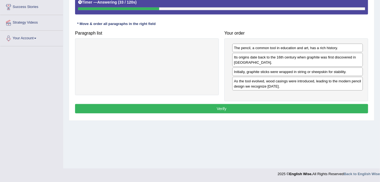
click at [220, 107] on button "Verify" at bounding box center [221, 108] width 293 height 9
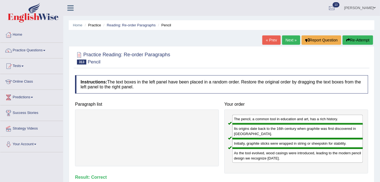
click at [282, 40] on link "Next »" at bounding box center [291, 39] width 18 height 9
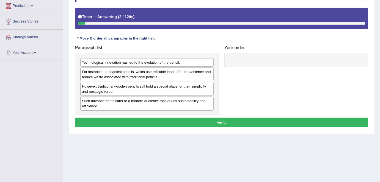
scroll to position [99, 0]
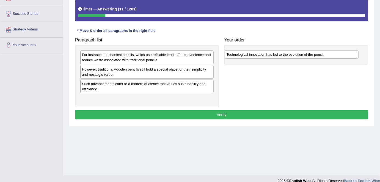
drag, startPoint x: 124, startPoint y: 56, endPoint x: 268, endPoint y: 56, distance: 143.7
click at [268, 56] on div "Technological innovation has led to the evolution of the pencil." at bounding box center [291, 54] width 133 height 9
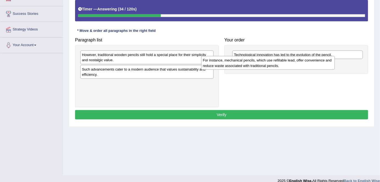
drag, startPoint x: 197, startPoint y: 58, endPoint x: 318, endPoint y: 64, distance: 121.0
click at [318, 64] on div "For instance, mechanical pencils, which use refillable lead, offer convenience …" at bounding box center [267, 63] width 133 height 14
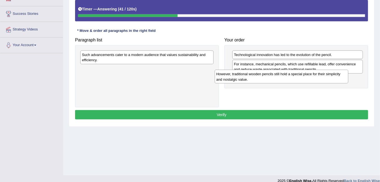
drag, startPoint x: 205, startPoint y: 58, endPoint x: 333, endPoint y: 79, distance: 129.7
click at [333, 79] on div "However, traditional wooden pencils still hold a special place for their simpli…" at bounding box center [281, 77] width 133 height 14
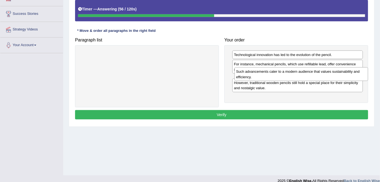
drag, startPoint x: 184, startPoint y: 60, endPoint x: 338, endPoint y: 77, distance: 155.0
click at [338, 77] on div "Such advancements cater to a modern audience that values sustainability and eff…" at bounding box center [300, 74] width 133 height 14
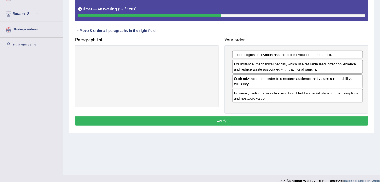
click at [311, 117] on button "Verify" at bounding box center [221, 120] width 293 height 9
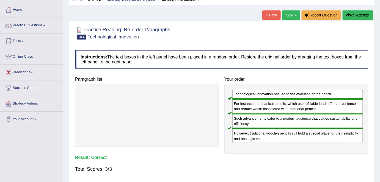
scroll to position [24, 0]
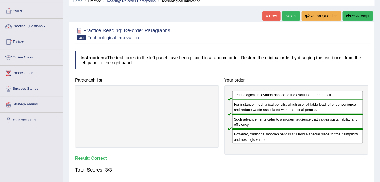
click at [282, 13] on link "Next »" at bounding box center [291, 15] width 18 height 9
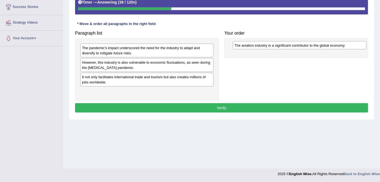
drag, startPoint x: 151, startPoint y: 74, endPoint x: 303, endPoint y: 43, distance: 155.6
click at [303, 43] on div "The aviation industry is a significant contributor to the global economy." at bounding box center [299, 45] width 133 height 9
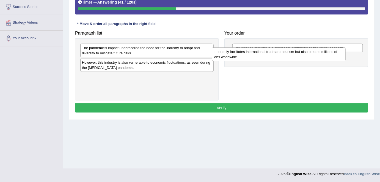
drag, startPoint x: 155, startPoint y: 77, endPoint x: 282, endPoint y: 53, distance: 128.8
click at [282, 53] on div "It not only facilitates international trade and tourism but also creates millio…" at bounding box center [278, 55] width 133 height 14
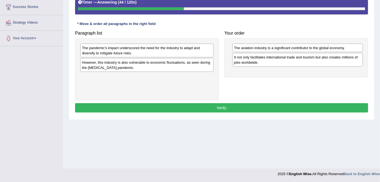
click at [165, 48] on div "The pandemic's impact underscored the need for the industry to adapt and divers…" at bounding box center [146, 51] width 133 height 14
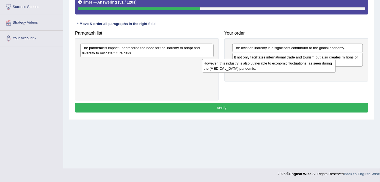
drag, startPoint x: 168, startPoint y: 67, endPoint x: 289, endPoint y: 68, distance: 121.4
click at [289, 68] on div "However, this industry is also vulnerable to economic fluctuations, as seen dur…" at bounding box center [268, 66] width 133 height 14
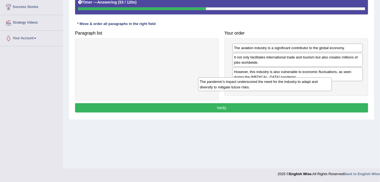
drag, startPoint x: 184, startPoint y: 58, endPoint x: 288, endPoint y: 85, distance: 108.3
click at [288, 85] on div "The pandemic's impact underscored the need for the industry to adapt and divers…" at bounding box center [264, 84] width 133 height 14
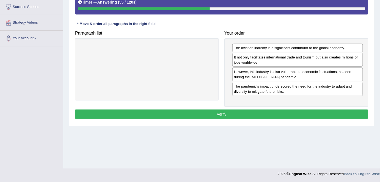
click at [238, 110] on button "Verify" at bounding box center [221, 114] width 293 height 9
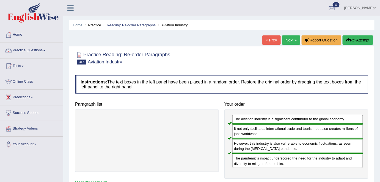
click at [289, 41] on link "Next »" at bounding box center [291, 39] width 18 height 9
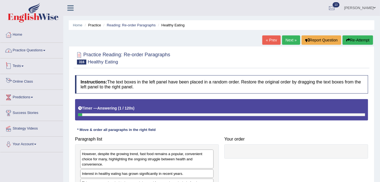
click at [30, 48] on link "Practice Questions" at bounding box center [31, 50] width 63 height 14
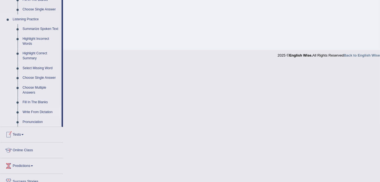
scroll to position [150, 0]
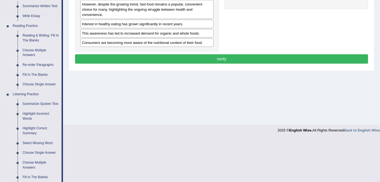
click at [51, 65] on link "Re-order Paragraphs" at bounding box center [40, 65] width 41 height 10
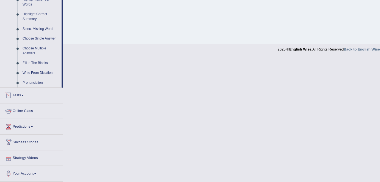
scroll to position [207, 0]
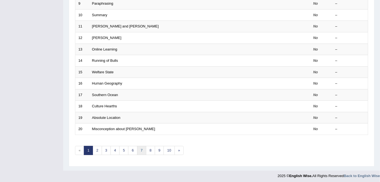
click at [143, 147] on link "7" at bounding box center [141, 150] width 9 height 9
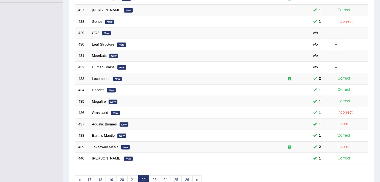
scroll to position [179, 0]
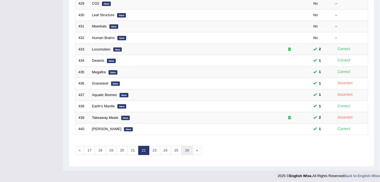
click at [182, 150] on link "26" at bounding box center [186, 150] width 11 height 9
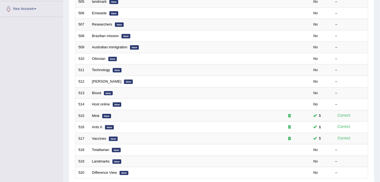
scroll to position [179, 0]
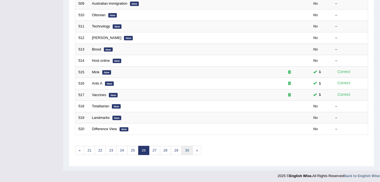
drag, startPoint x: 0, startPoint y: 0, endPoint x: 182, endPoint y: 150, distance: 236.0
click at [182, 150] on link "30" at bounding box center [186, 150] width 11 height 9
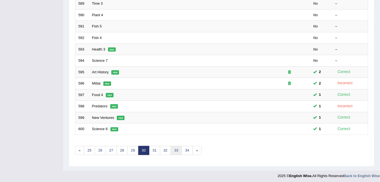
click at [171, 147] on link "33" at bounding box center [176, 150] width 11 height 9
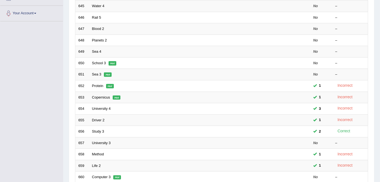
scroll to position [150, 0]
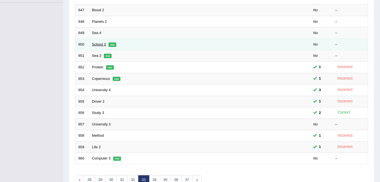
click at [93, 42] on link "School 3" at bounding box center [99, 44] width 14 height 4
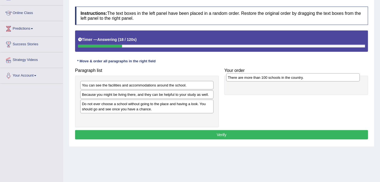
drag, startPoint x: 108, startPoint y: 105, endPoint x: 254, endPoint y: 79, distance: 148.3
click at [254, 79] on div "There are more than 100 schools in the country." at bounding box center [292, 77] width 133 height 9
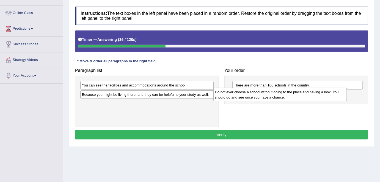
drag, startPoint x: 129, startPoint y: 108, endPoint x: 262, endPoint y: 97, distance: 133.4
click at [262, 97] on div "Do not ever choose a school without going to the place and having a look. You s…" at bounding box center [279, 95] width 133 height 14
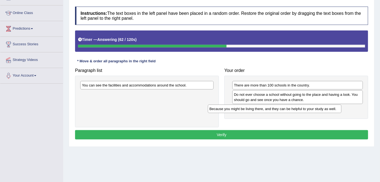
drag, startPoint x: 183, startPoint y: 96, endPoint x: 310, endPoint y: 110, distance: 128.3
click at [310, 110] on div "Because you might be living there, and they can be helpful to your study as wel…" at bounding box center [274, 109] width 133 height 9
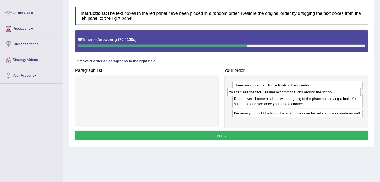
drag, startPoint x: 181, startPoint y: 84, endPoint x: 328, endPoint y: 91, distance: 147.1
click at [328, 91] on div "You can see the facilities and accommodations around the school." at bounding box center [293, 92] width 133 height 9
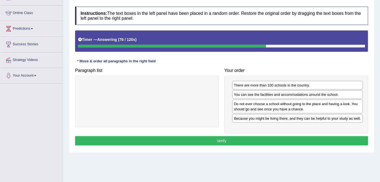
click at [218, 138] on button "Verify" at bounding box center [221, 140] width 293 height 9
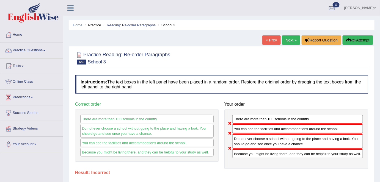
click at [352, 39] on button "Re-Attempt" at bounding box center [357, 39] width 30 height 9
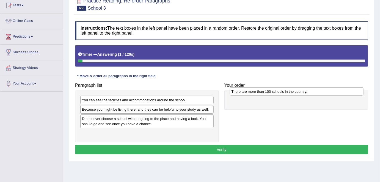
drag, startPoint x: 182, startPoint y: 118, endPoint x: 332, endPoint y: 92, distance: 152.7
click at [332, 92] on div "There are more than 100 schools in the country." at bounding box center [296, 91] width 133 height 9
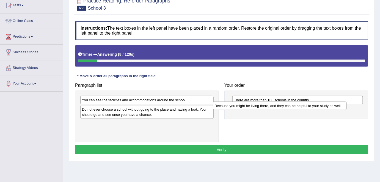
drag, startPoint x: 188, startPoint y: 111, endPoint x: 321, endPoint y: 108, distance: 132.7
click at [321, 108] on div "Because you might be living there, and they can be helpful to your study as wel…" at bounding box center [279, 106] width 133 height 9
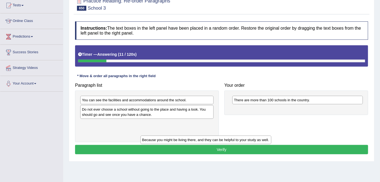
drag, startPoint x: 262, startPoint y: 111, endPoint x: 170, endPoint y: 141, distance: 96.8
click at [170, 141] on div "Because you might be living there, and they can be helpful to your study as wel…" at bounding box center [205, 140] width 131 height 9
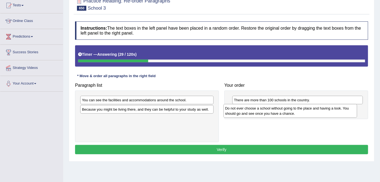
drag, startPoint x: 131, startPoint y: 112, endPoint x: 274, endPoint y: 111, distance: 143.1
click at [274, 111] on div "Do not ever choose a school without going to the place and having a look. You s…" at bounding box center [289, 111] width 133 height 14
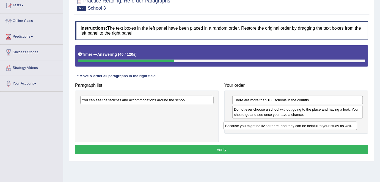
drag, startPoint x: 185, startPoint y: 110, endPoint x: 328, endPoint y: 127, distance: 144.1
click at [328, 127] on div "Because you might be living there, and they can be helpful to your study as wel…" at bounding box center [289, 126] width 133 height 9
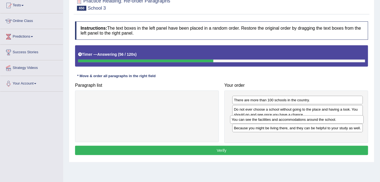
drag, startPoint x: 194, startPoint y: 102, endPoint x: 344, endPoint y: 122, distance: 151.3
click at [344, 122] on div "You can see the facilities and accommodations around the school." at bounding box center [296, 119] width 133 height 9
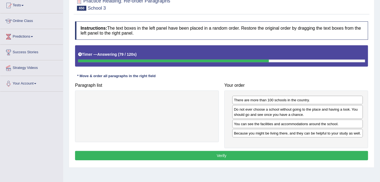
click at [312, 156] on button "Verify" at bounding box center [221, 155] width 293 height 9
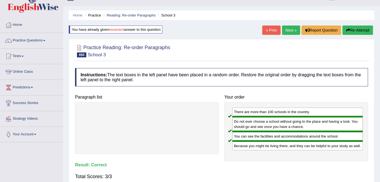
scroll to position [1, 0]
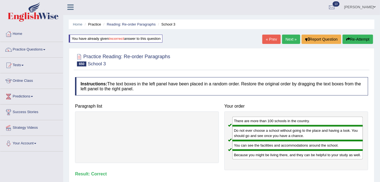
click at [291, 39] on link "Next »" at bounding box center [291, 39] width 18 height 9
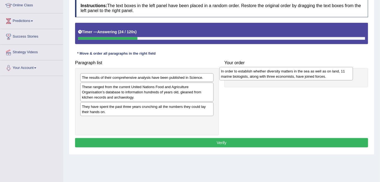
drag, startPoint x: 197, startPoint y: 123, endPoint x: 338, endPoint y: 72, distance: 149.9
click at [338, 72] on div "In order to establish whether diversity matters in the sea as well as on land, …" at bounding box center [285, 74] width 133 height 14
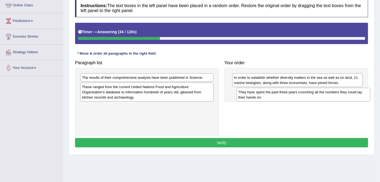
drag, startPoint x: 200, startPoint y: 112, endPoint x: 357, endPoint y: 98, distance: 157.0
click at [357, 98] on div "They have spent the past three years crunching all the numbers they could lay t…" at bounding box center [303, 95] width 133 height 14
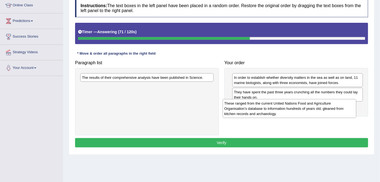
drag, startPoint x: 198, startPoint y: 91, endPoint x: 341, endPoint y: 108, distance: 143.6
click at [341, 108] on div "These ranged from the current United Nations Food and Agriculture Organisation’…" at bounding box center [288, 108] width 133 height 19
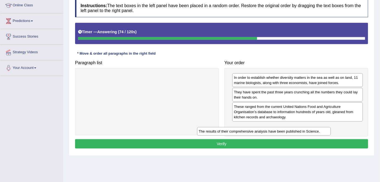
drag, startPoint x: 204, startPoint y: 77, endPoint x: 327, endPoint y: 132, distance: 133.7
click at [327, 132] on div "The results of their comprehensive analysis have been published in Science." at bounding box center [263, 131] width 133 height 9
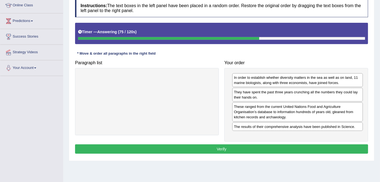
click at [310, 148] on button "Verify" at bounding box center [221, 148] width 293 height 9
